Goal: Browse casually

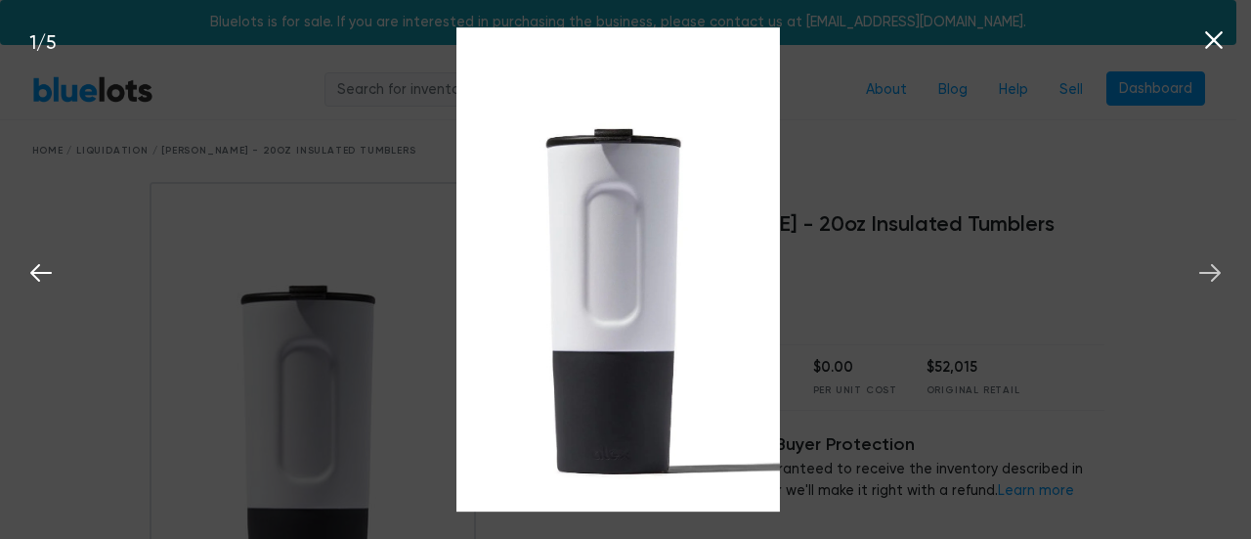
click at [1210, 273] on icon at bounding box center [1211, 273] width 22 height 18
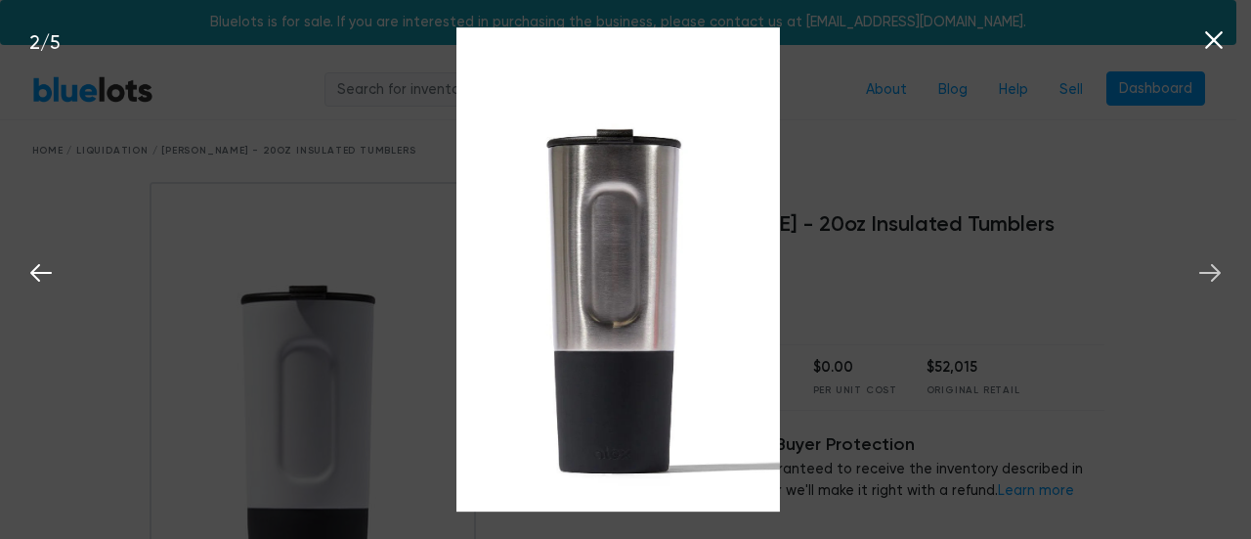
click at [1210, 273] on icon at bounding box center [1211, 273] width 22 height 18
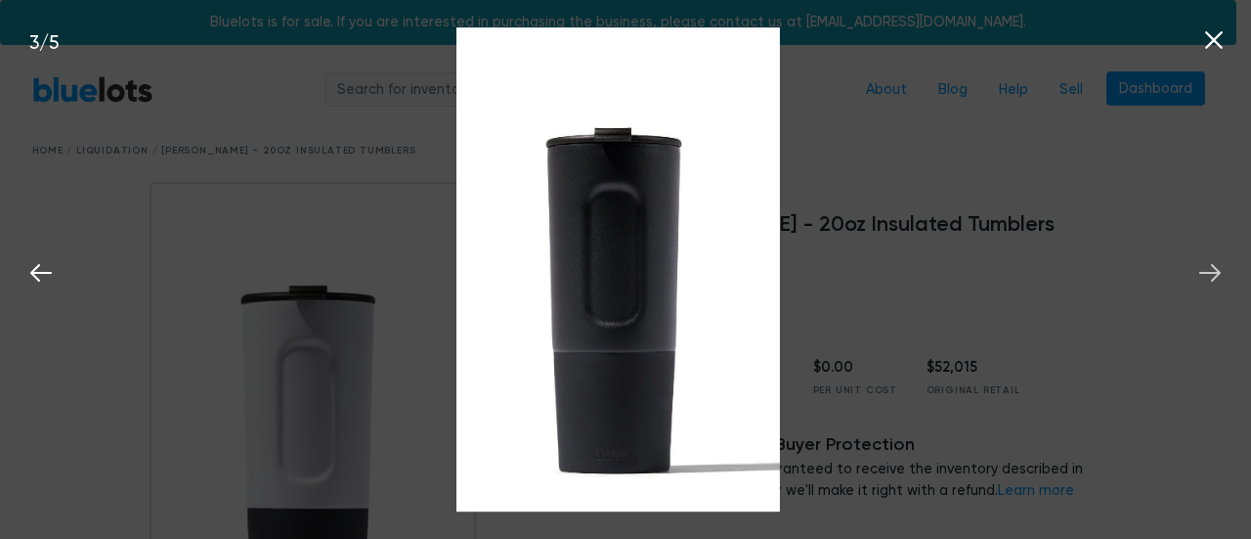
click at [1210, 273] on icon at bounding box center [1211, 273] width 22 height 18
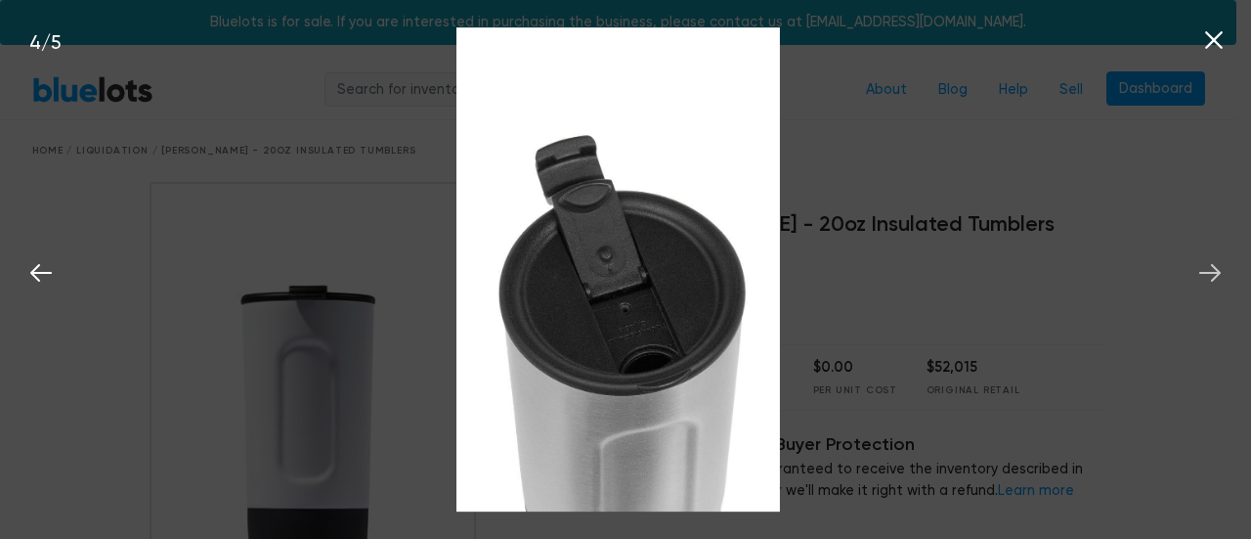
click at [1210, 273] on icon at bounding box center [1211, 273] width 22 height 18
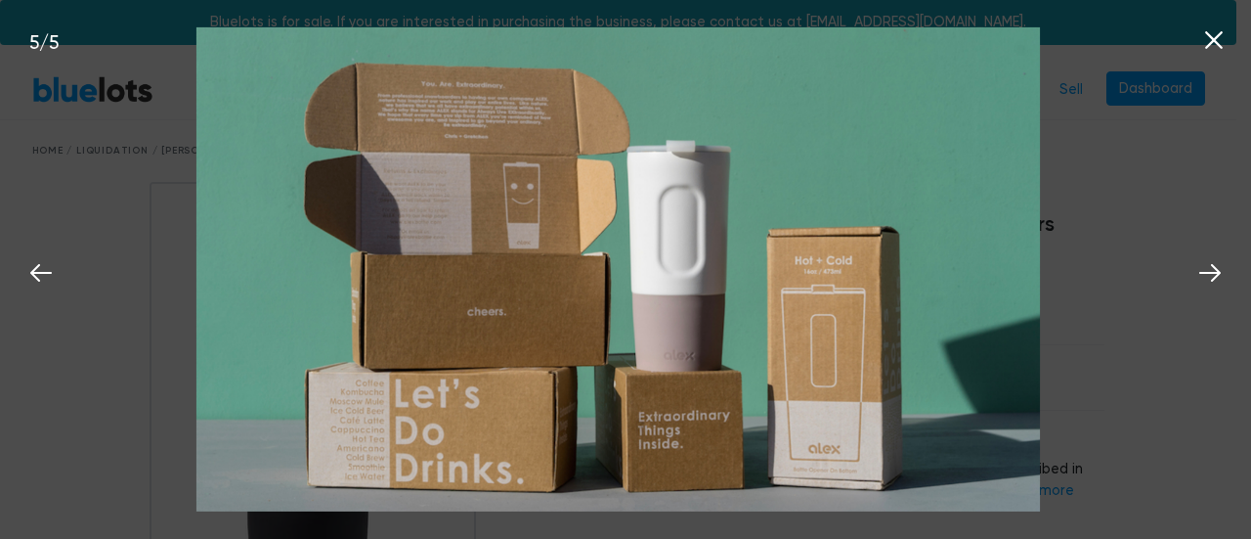
click at [1216, 37] on icon at bounding box center [1214, 40] width 18 height 18
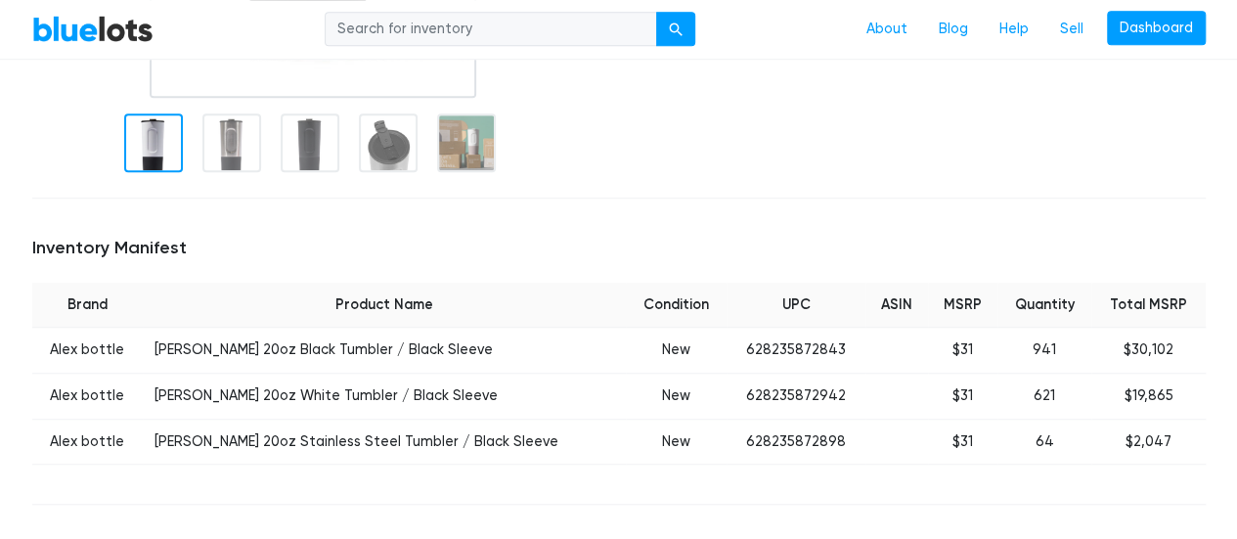
scroll to position [587, 0]
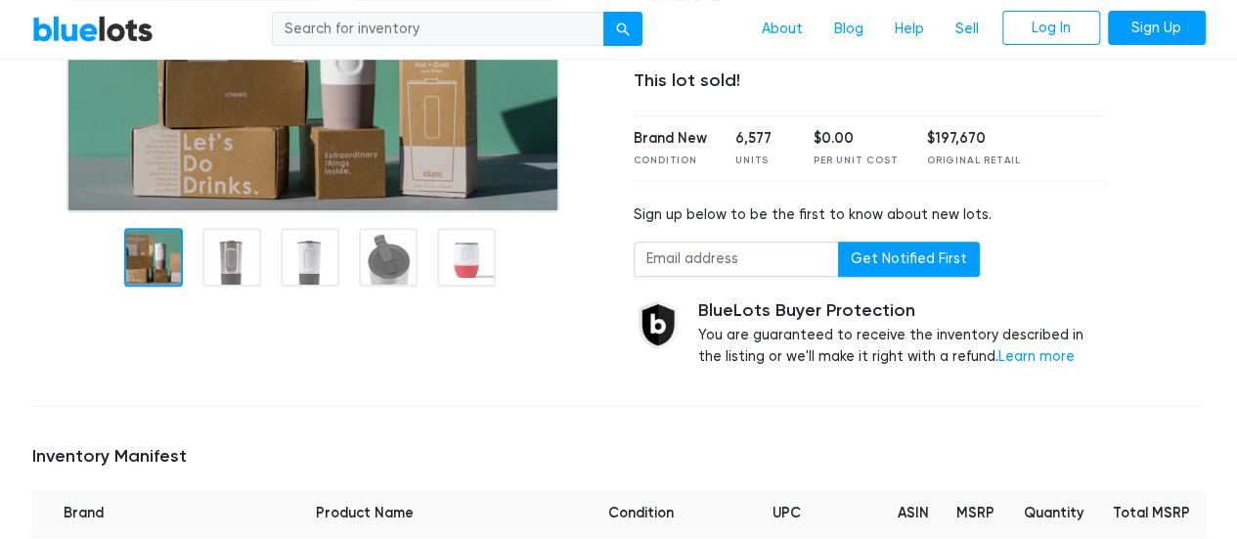
scroll to position [261, 0]
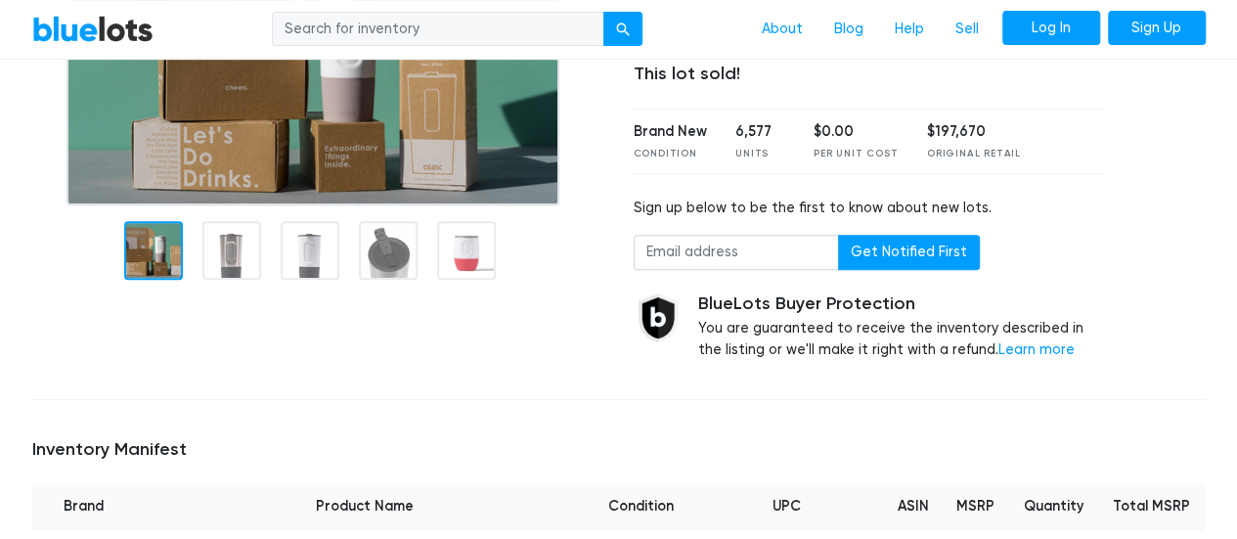
click at [1046, 28] on link "Log In" at bounding box center [1051, 28] width 98 height 35
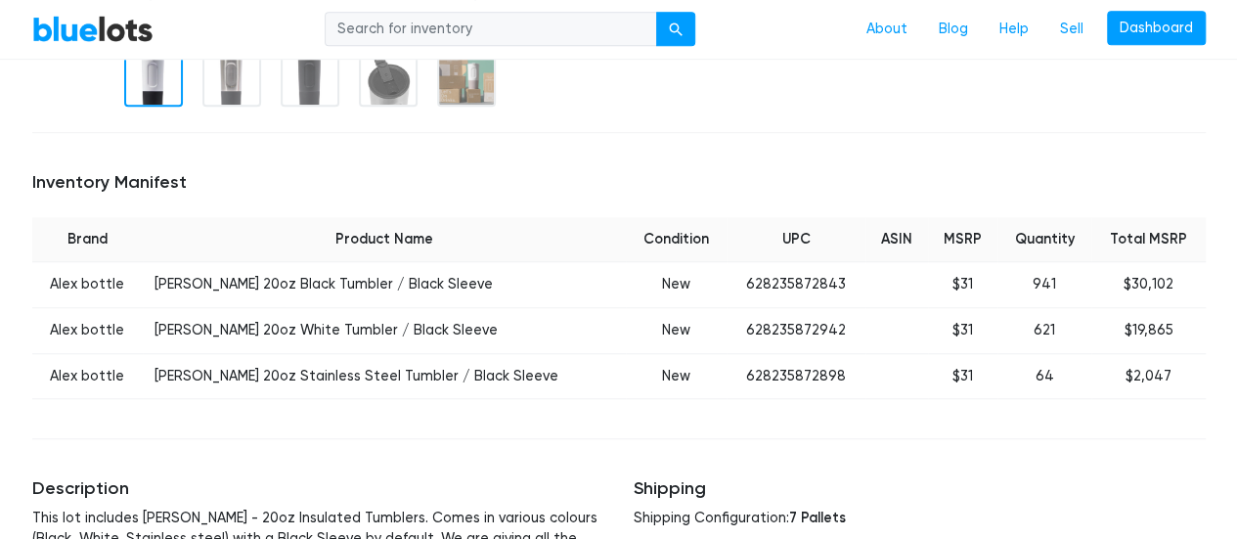
scroll to position [651, 0]
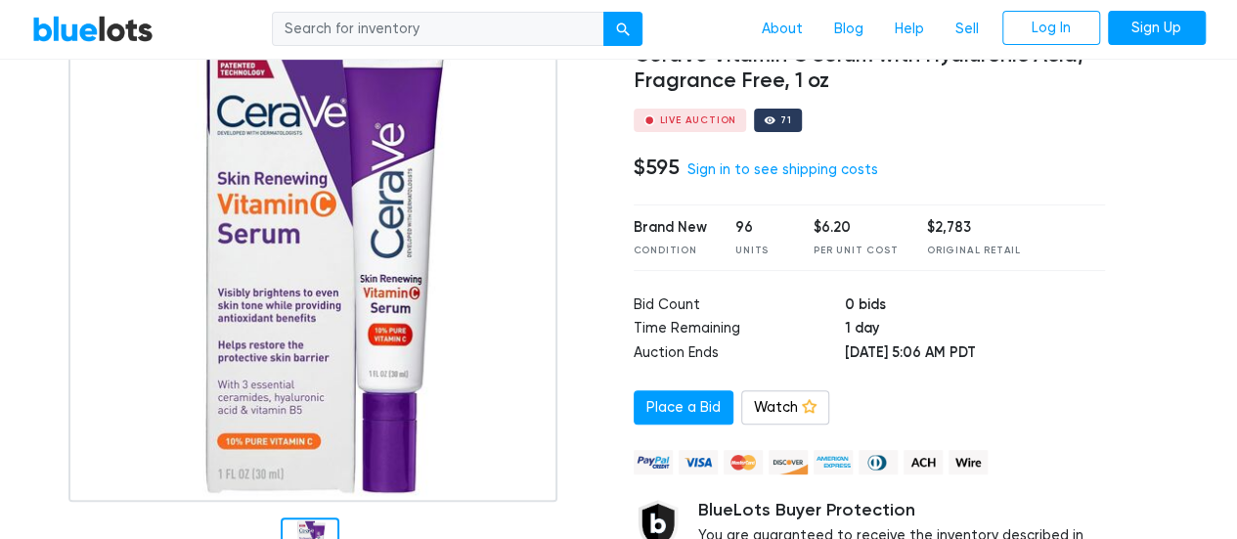
scroll to position [208, 0]
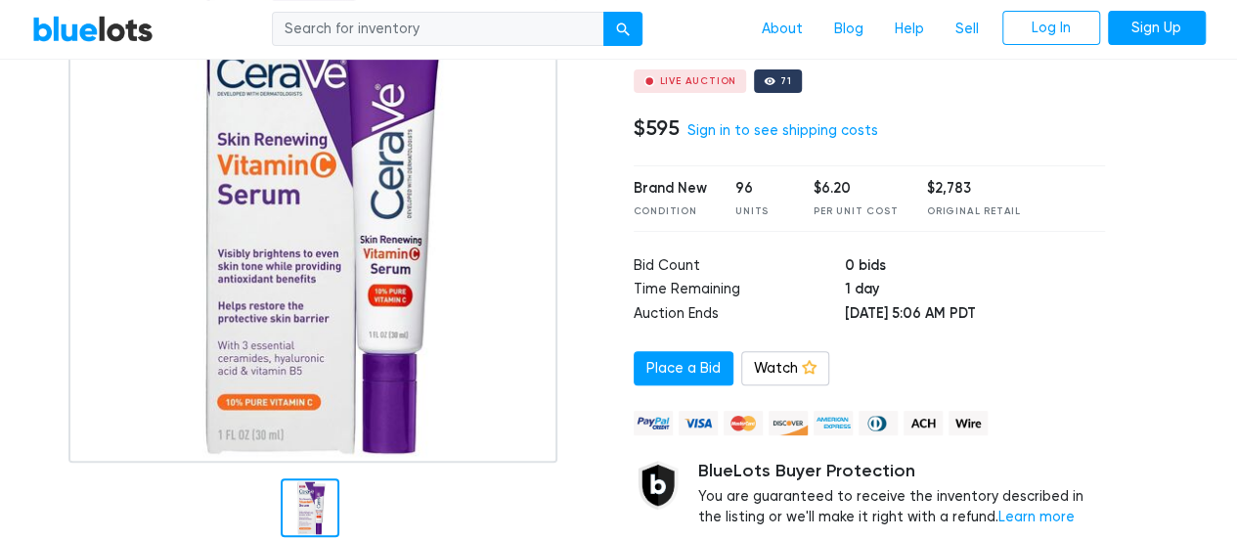
click at [116, 31] on link "BlueLots" at bounding box center [92, 29] width 121 height 28
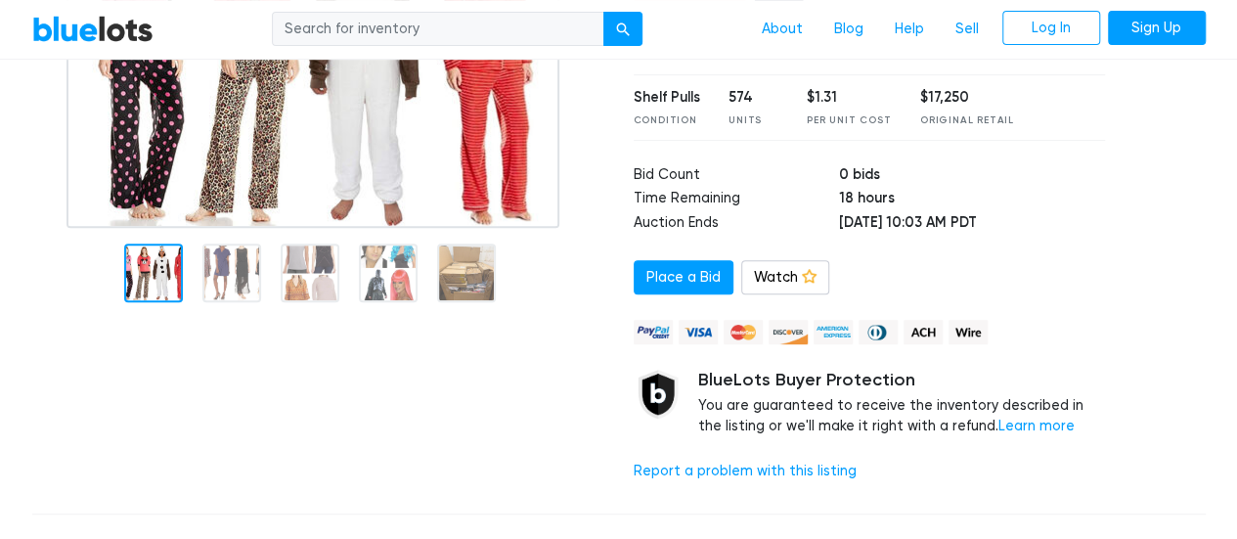
scroll to position [352, 0]
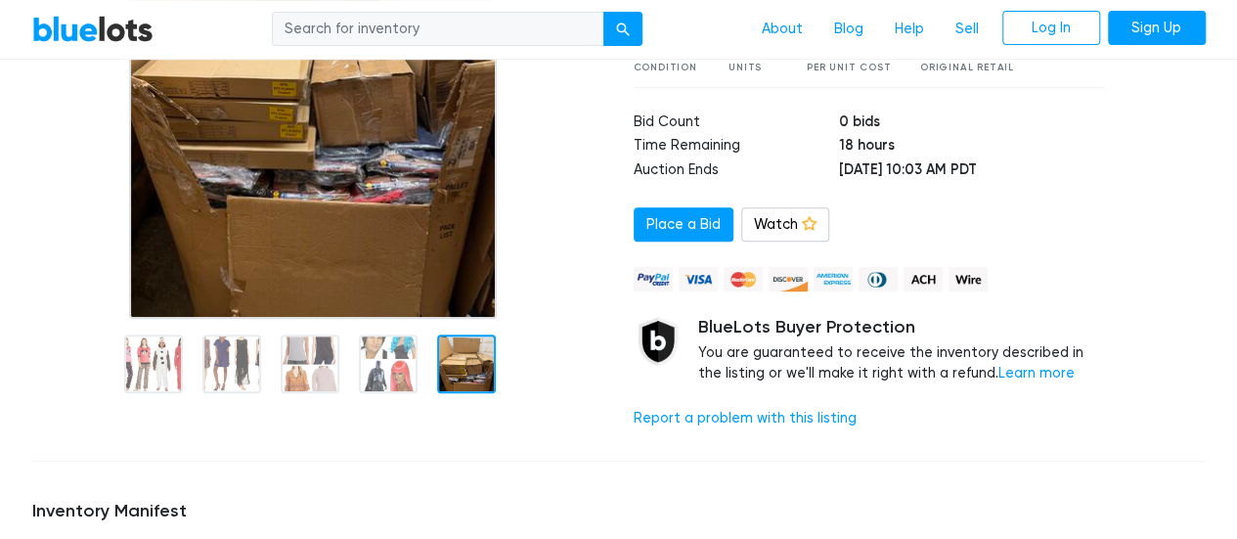
click at [483, 189] on img at bounding box center [313, 74] width 368 height 489
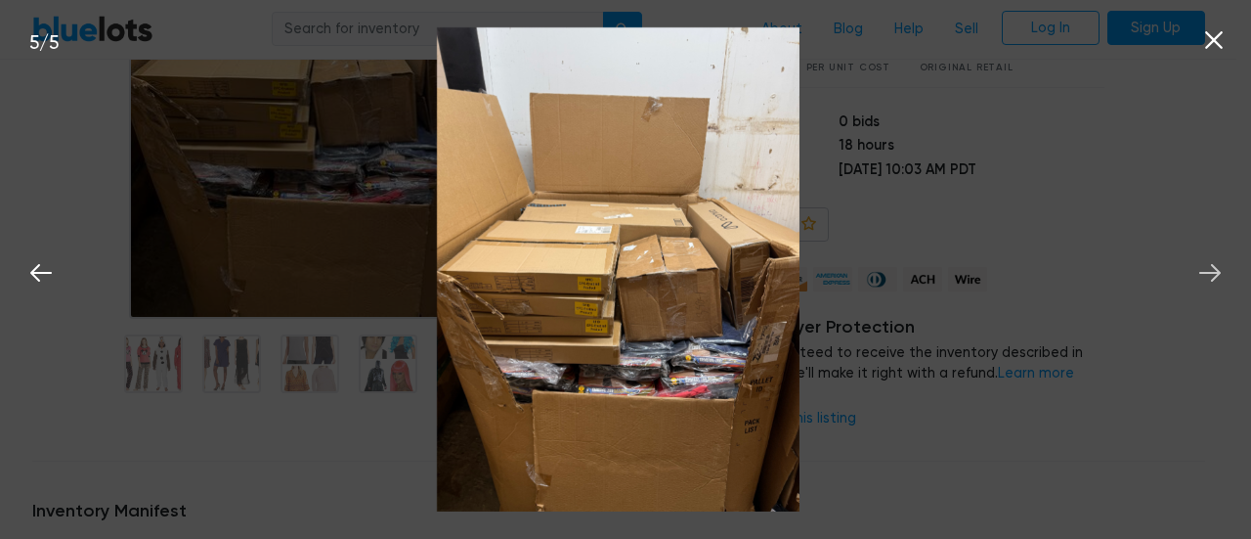
click at [1200, 278] on icon at bounding box center [1210, 272] width 29 height 29
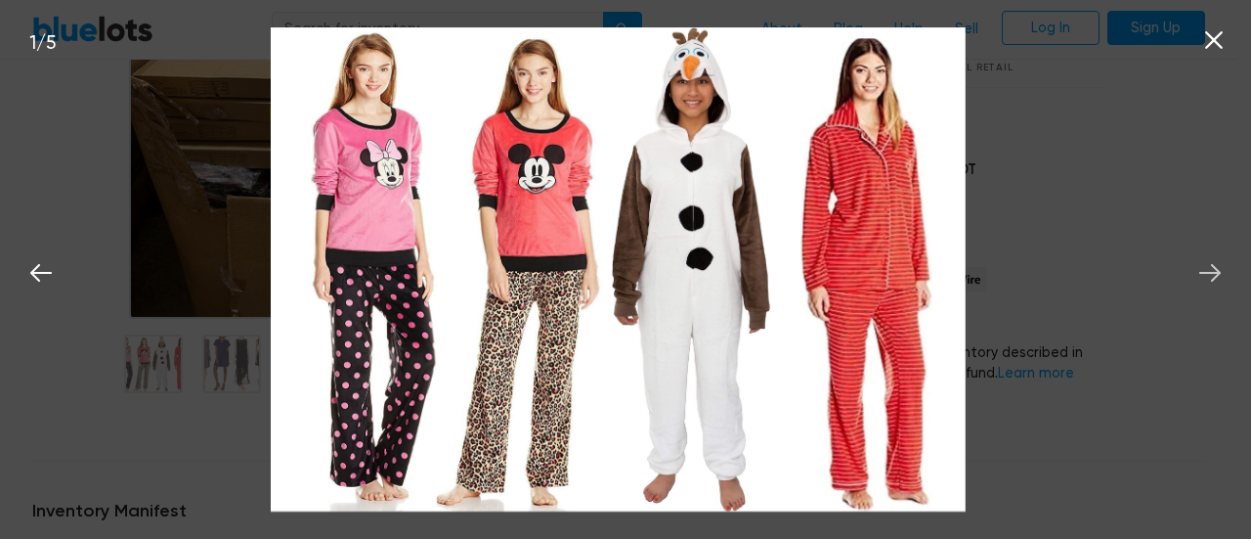
click at [1200, 278] on icon at bounding box center [1210, 272] width 29 height 29
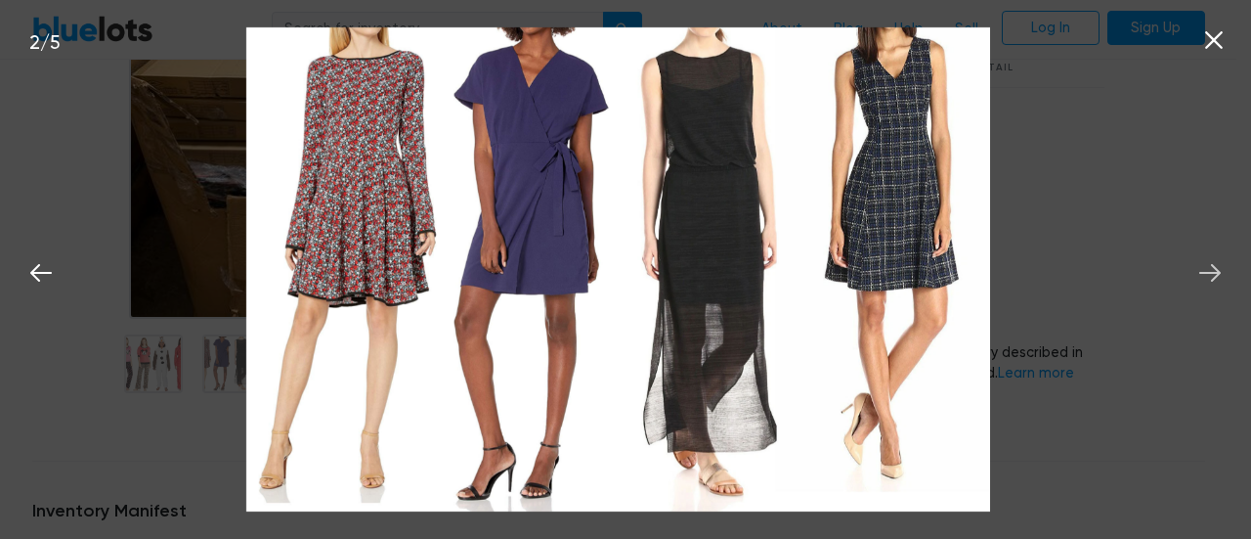
click at [1200, 278] on icon at bounding box center [1210, 272] width 29 height 29
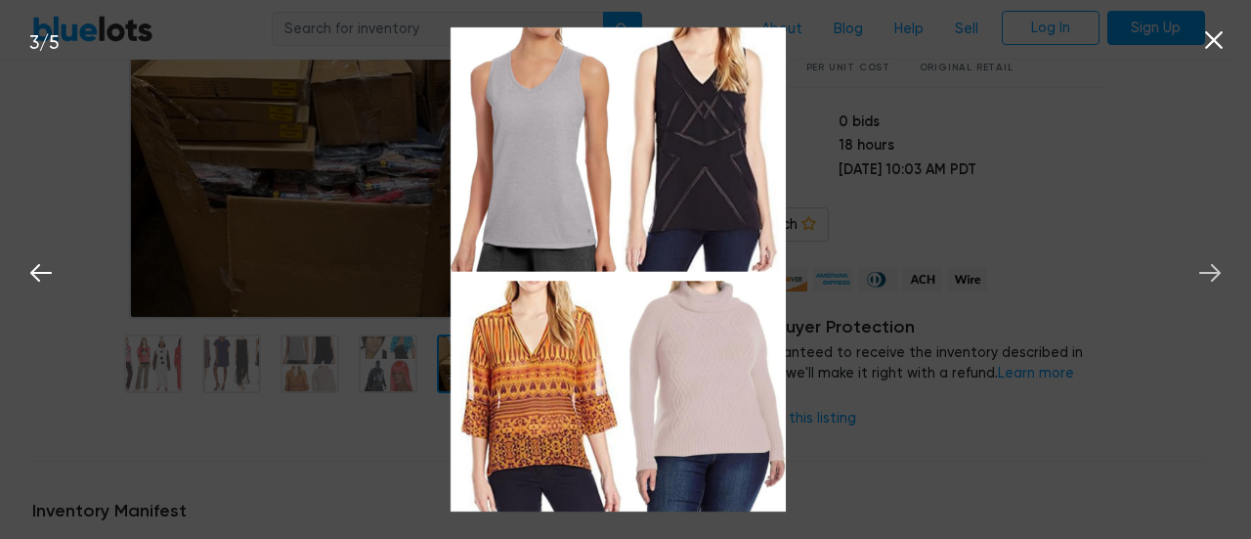
click at [1200, 278] on icon at bounding box center [1210, 272] width 29 height 29
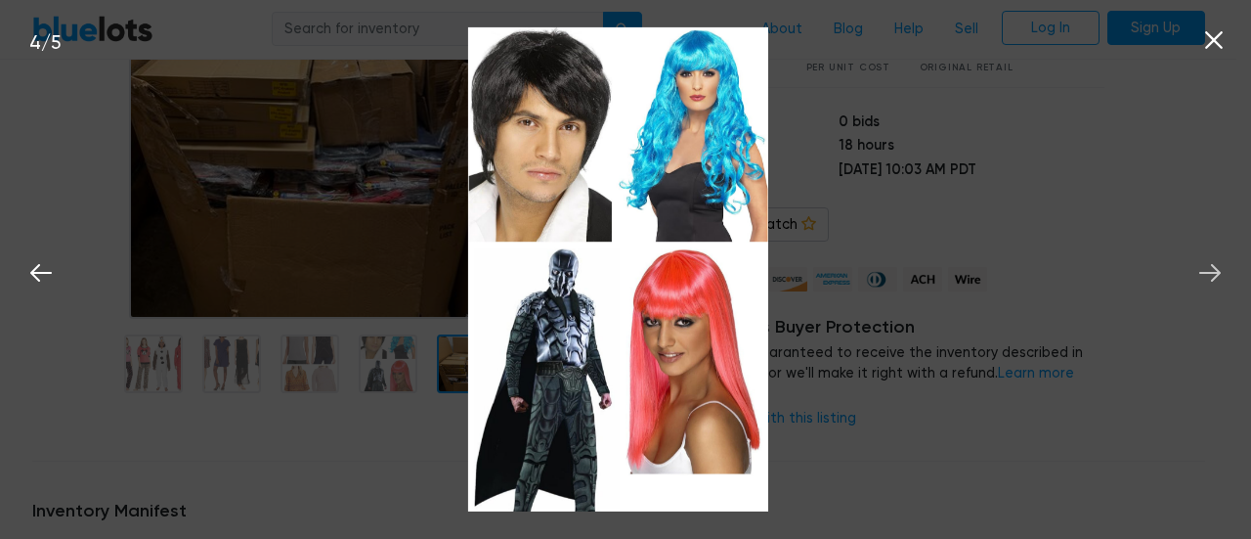
click at [1200, 278] on icon at bounding box center [1210, 272] width 29 height 29
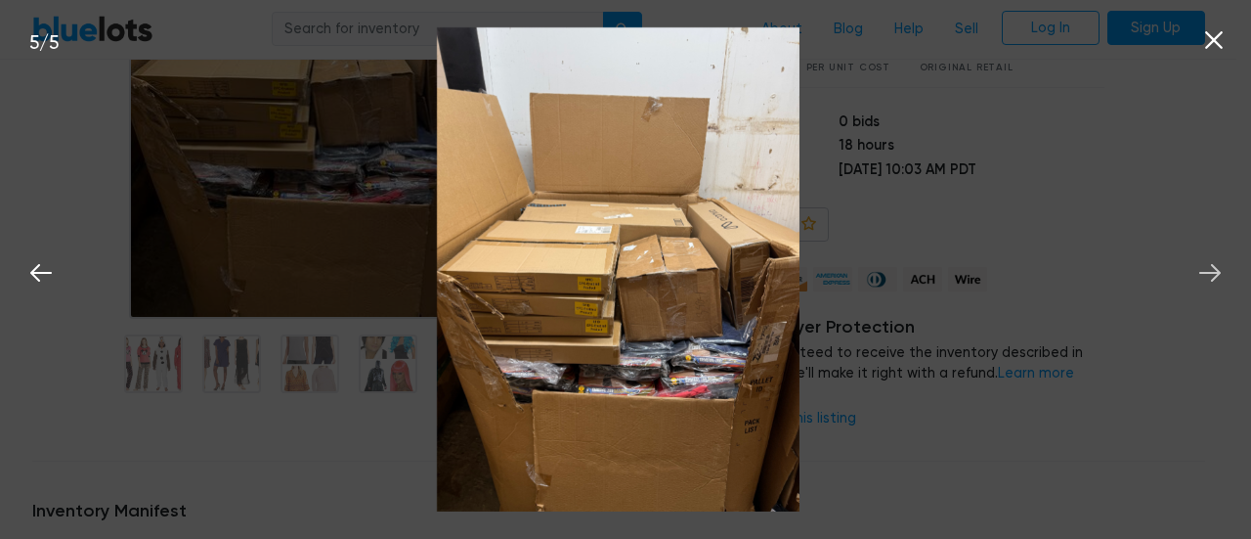
click at [1200, 278] on icon at bounding box center [1210, 272] width 29 height 29
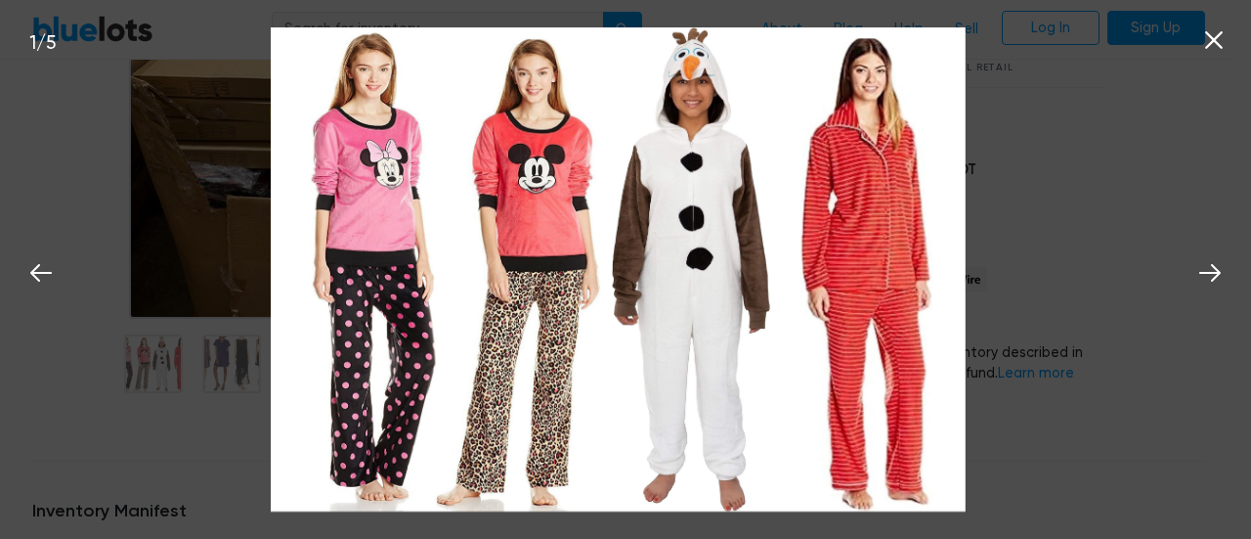
click at [1206, 46] on icon at bounding box center [1214, 39] width 29 height 29
